Goal: Complete application form

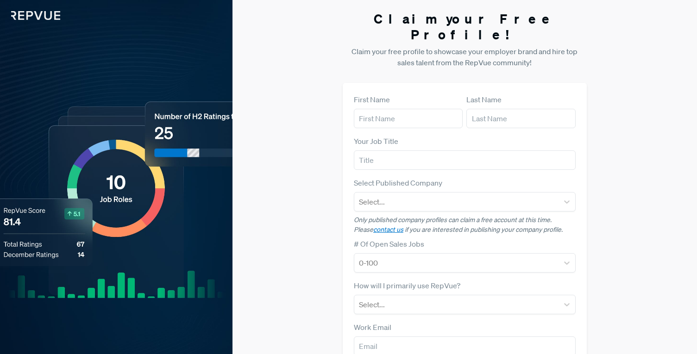
click at [412, 113] on form "First Name Last Name Your Job Title Select Published Company Select... Only pub…" at bounding box center [465, 269] width 222 height 350
click at [399, 109] on input "text" at bounding box center [408, 118] width 109 height 19
type input "Iris"
type input "Hendriks"
click at [368, 151] on input "text" at bounding box center [465, 160] width 222 height 19
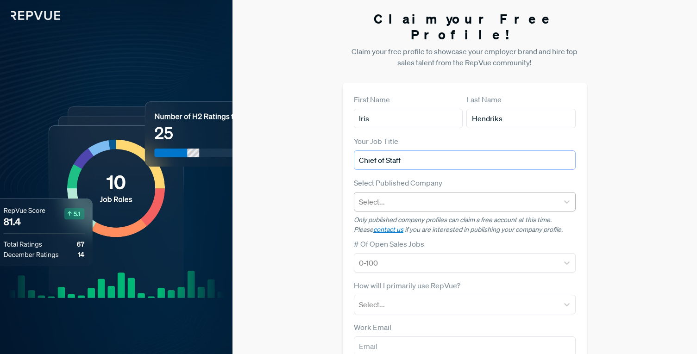
type input "Chief of Staff"
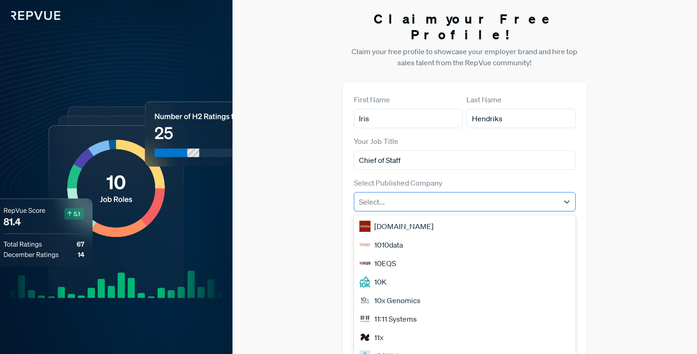
click at [386, 196] on div at bounding box center [456, 202] width 195 height 13
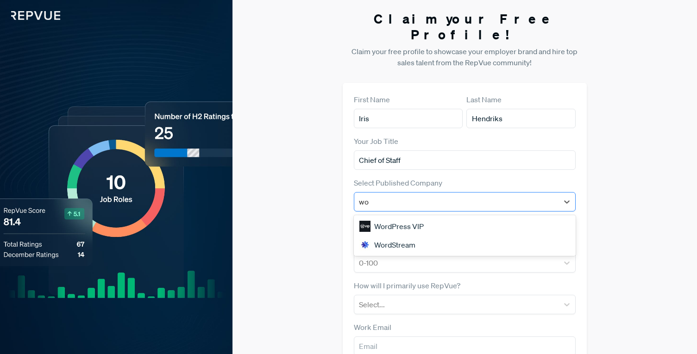
type input "w"
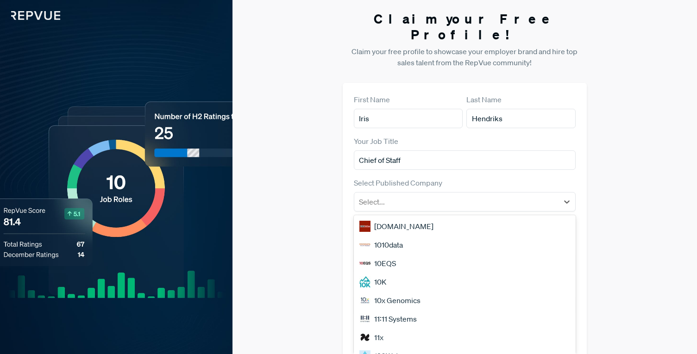
click at [343, 201] on div "First Name [PERSON_NAME] Last Name [PERSON_NAME] Your Job Title Chief of Staff …" at bounding box center [465, 269] width 244 height 372
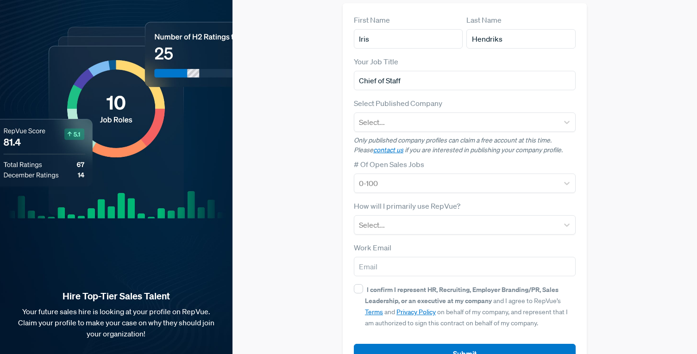
scroll to position [82, 0]
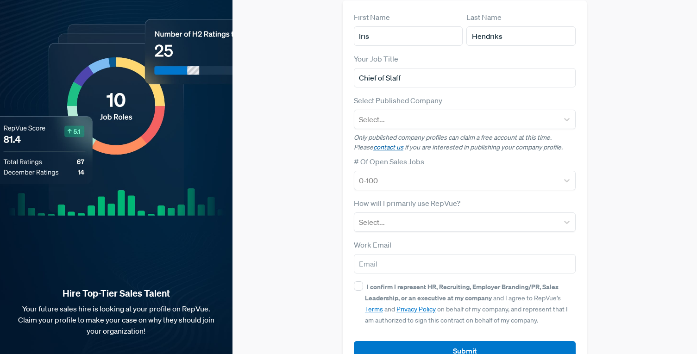
click at [373, 143] on link "contact us" at bounding box center [388, 147] width 30 height 8
click at [380, 143] on link "contact us" at bounding box center [388, 147] width 30 height 8
click at [400, 156] on label "# Of Open Sales Jobs" at bounding box center [389, 161] width 70 height 11
